Goal: Transaction & Acquisition: Purchase product/service

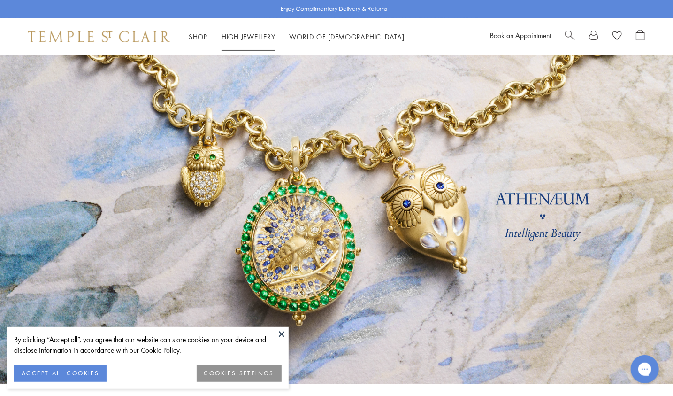
click at [573, 34] on span "Search" at bounding box center [570, 35] width 10 height 10
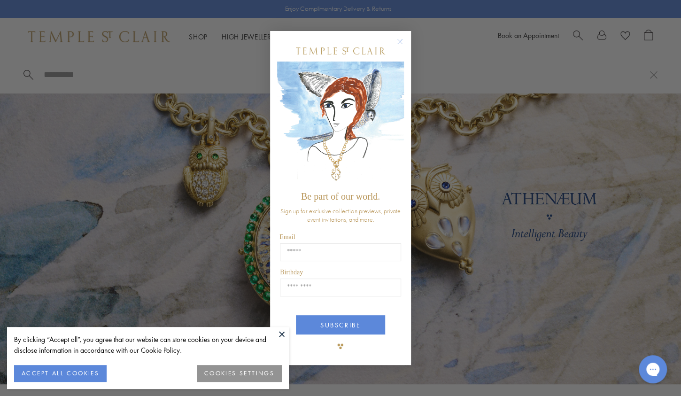
click at [399, 39] on circle "Close dialog" at bounding box center [400, 41] width 11 height 11
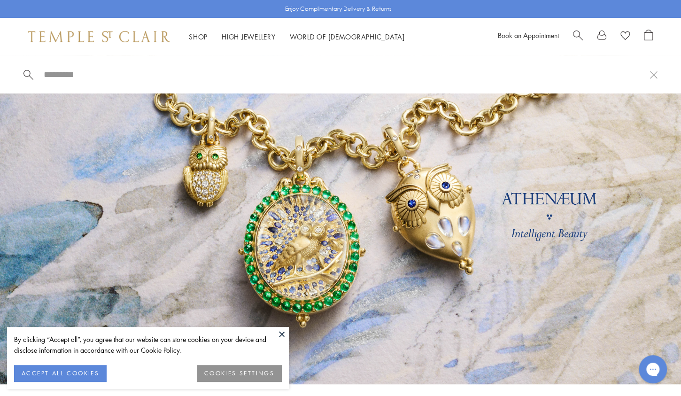
click at [579, 35] on span "Search" at bounding box center [578, 35] width 10 height 10
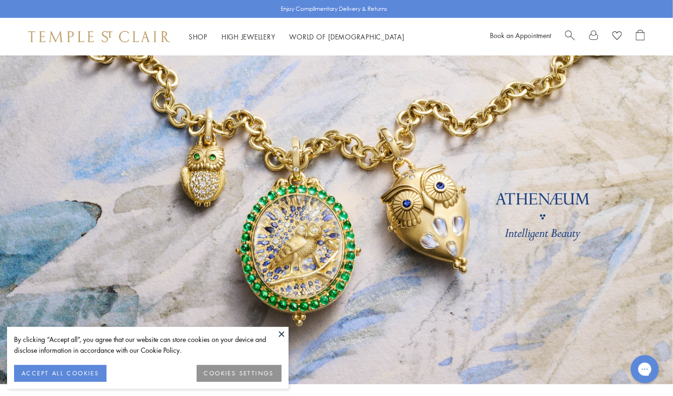
click at [569, 31] on span "Search" at bounding box center [570, 35] width 10 height 10
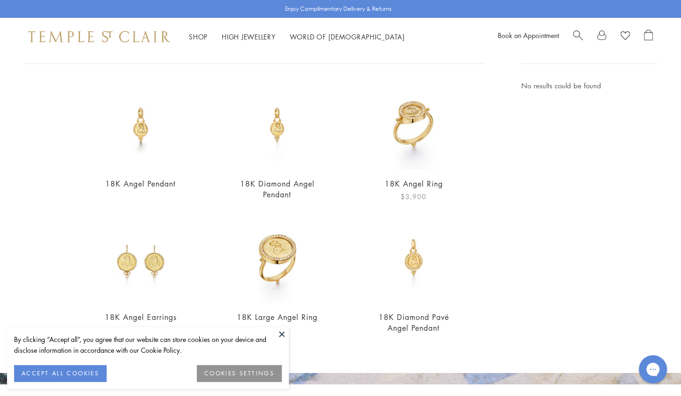
scroll to position [72, 0]
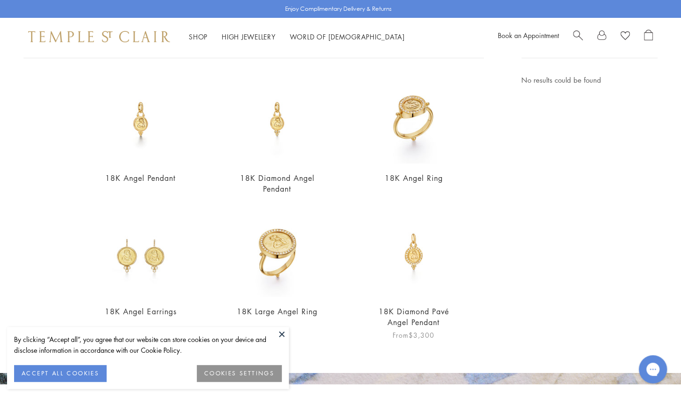
type input "**********"
click at [404, 318] on link "18K Diamond Pavé Angel Pendant" at bounding box center [414, 316] width 70 height 21
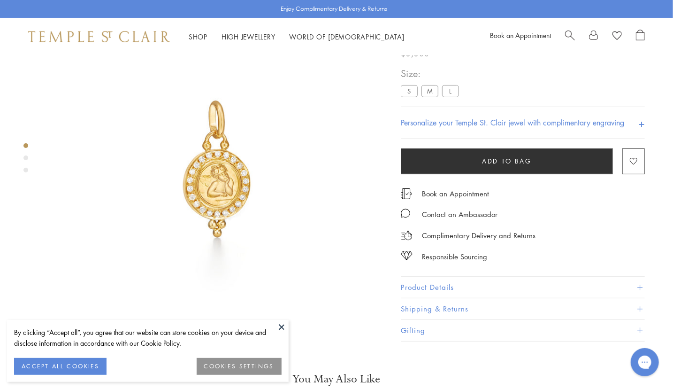
scroll to position [55, 0]
click at [282, 327] on button at bounding box center [282, 327] width 14 height 14
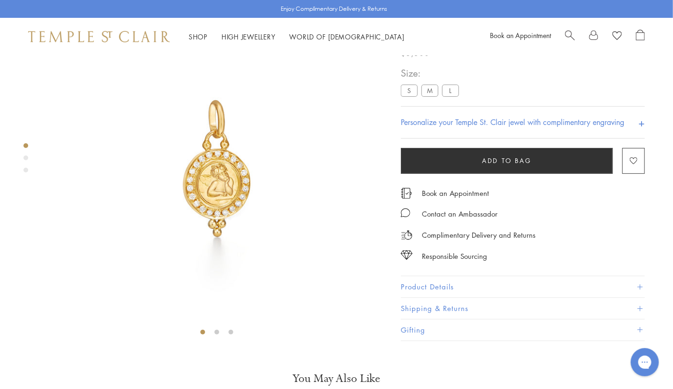
click at [431, 96] on label "M" at bounding box center [430, 91] width 17 height 12
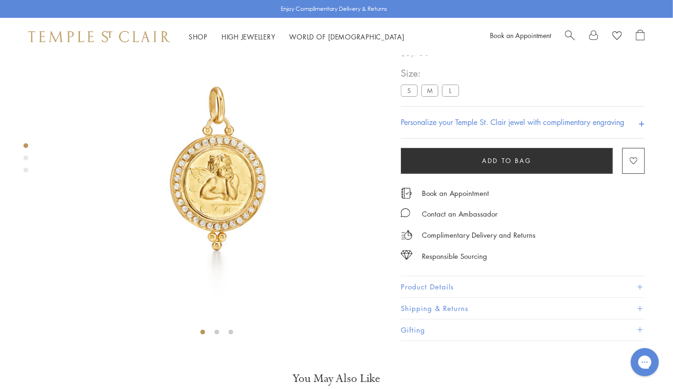
click at [450, 96] on label "L" at bounding box center [450, 91] width 17 height 12
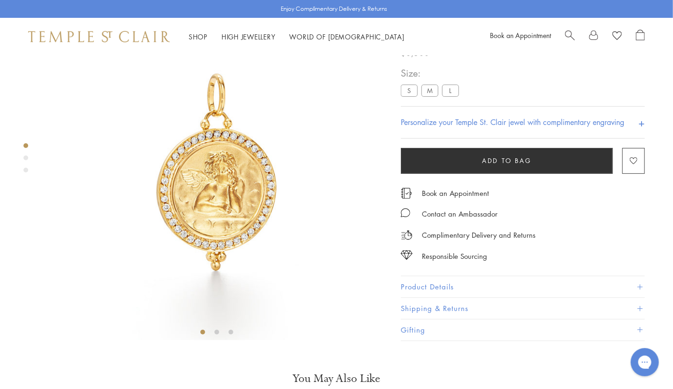
click at [434, 96] on label "M" at bounding box center [430, 91] width 17 height 12
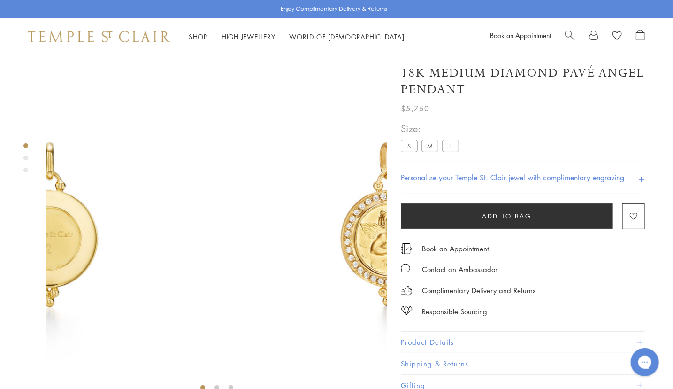
click at [280, 312] on img at bounding box center [388, 225] width 340 height 340
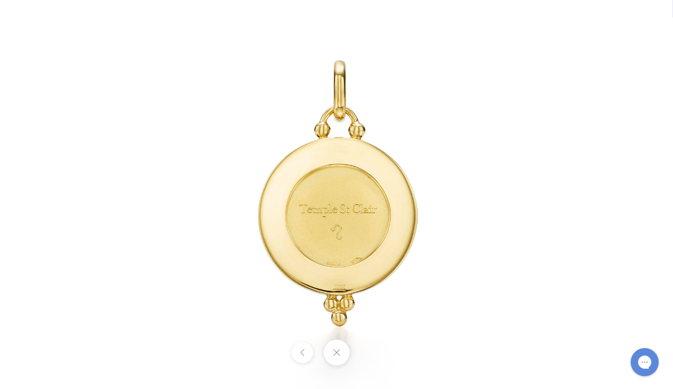
click at [340, 358] on button at bounding box center [337, 353] width 26 height 26
